Goal: Task Accomplishment & Management: Use online tool/utility

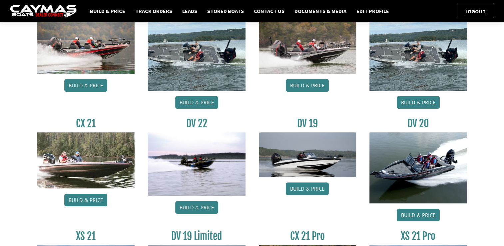
scroll to position [466, 0]
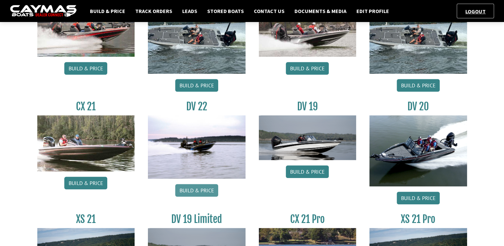
click at [195, 193] on link "Build & Price" at bounding box center [196, 190] width 43 height 13
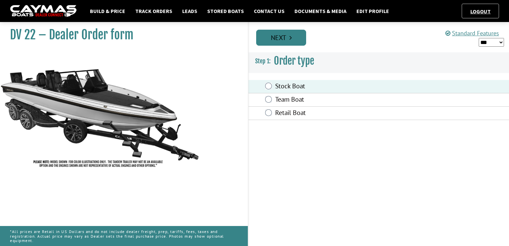
click at [275, 40] on link "Next" at bounding box center [281, 38] width 50 height 16
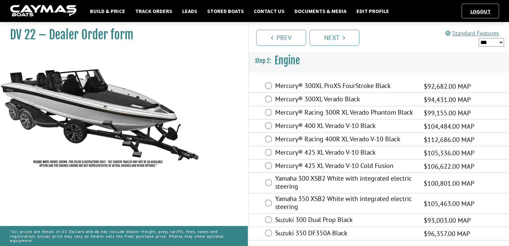
click at [298, 83] on label "Mercury® 300XL ProXS FourStroke Black" at bounding box center [345, 87] width 140 height 10
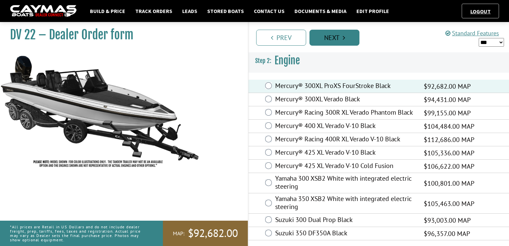
click at [332, 39] on link "Next" at bounding box center [334, 38] width 50 height 16
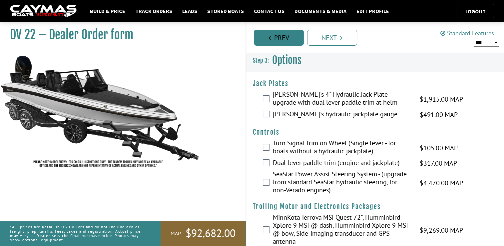
click at [296, 36] on link "Prev" at bounding box center [279, 38] width 50 height 16
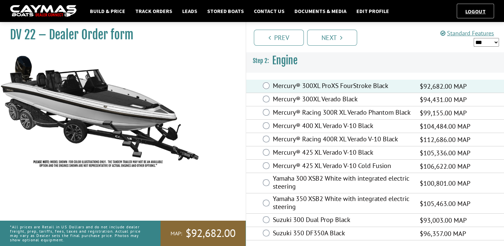
click at [317, 158] on label "Mercury® 425 XL Verado V-10 Black" at bounding box center [342, 153] width 139 height 10
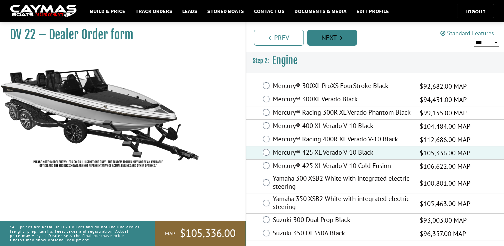
click at [337, 38] on link "Next" at bounding box center [332, 38] width 50 height 16
